Goal: Download file/media

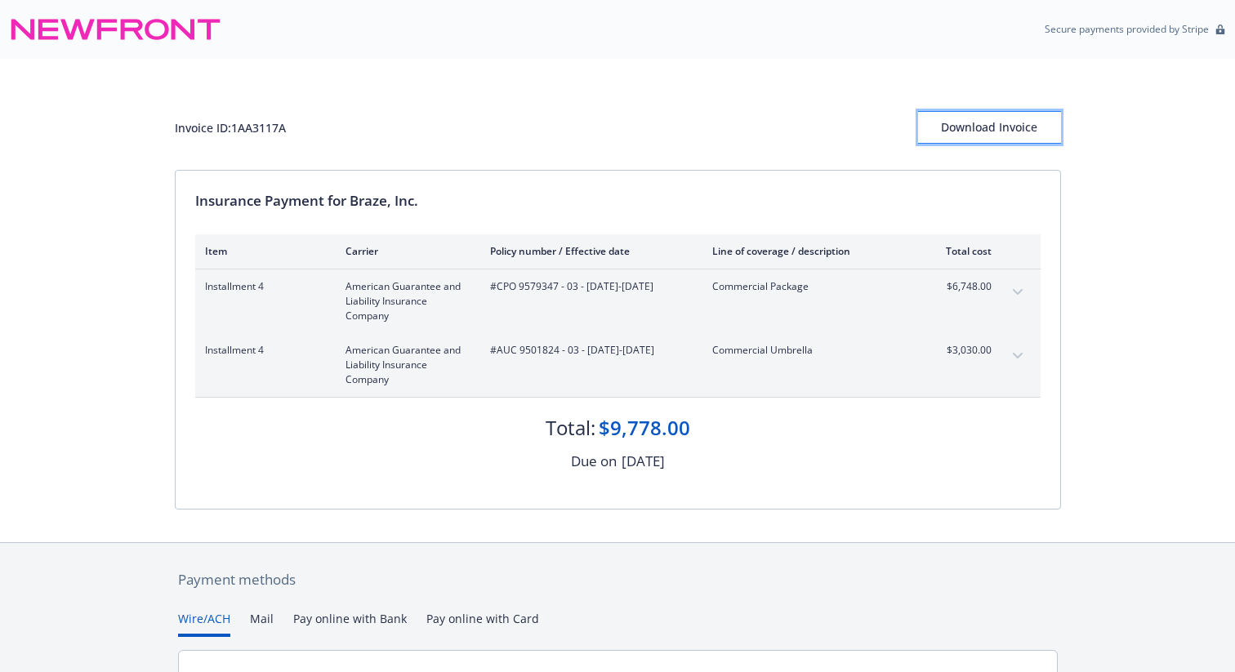
click at [978, 136] on div "Download Invoice" at bounding box center [989, 127] width 143 height 31
